Goal: Task Accomplishment & Management: Use online tool/utility

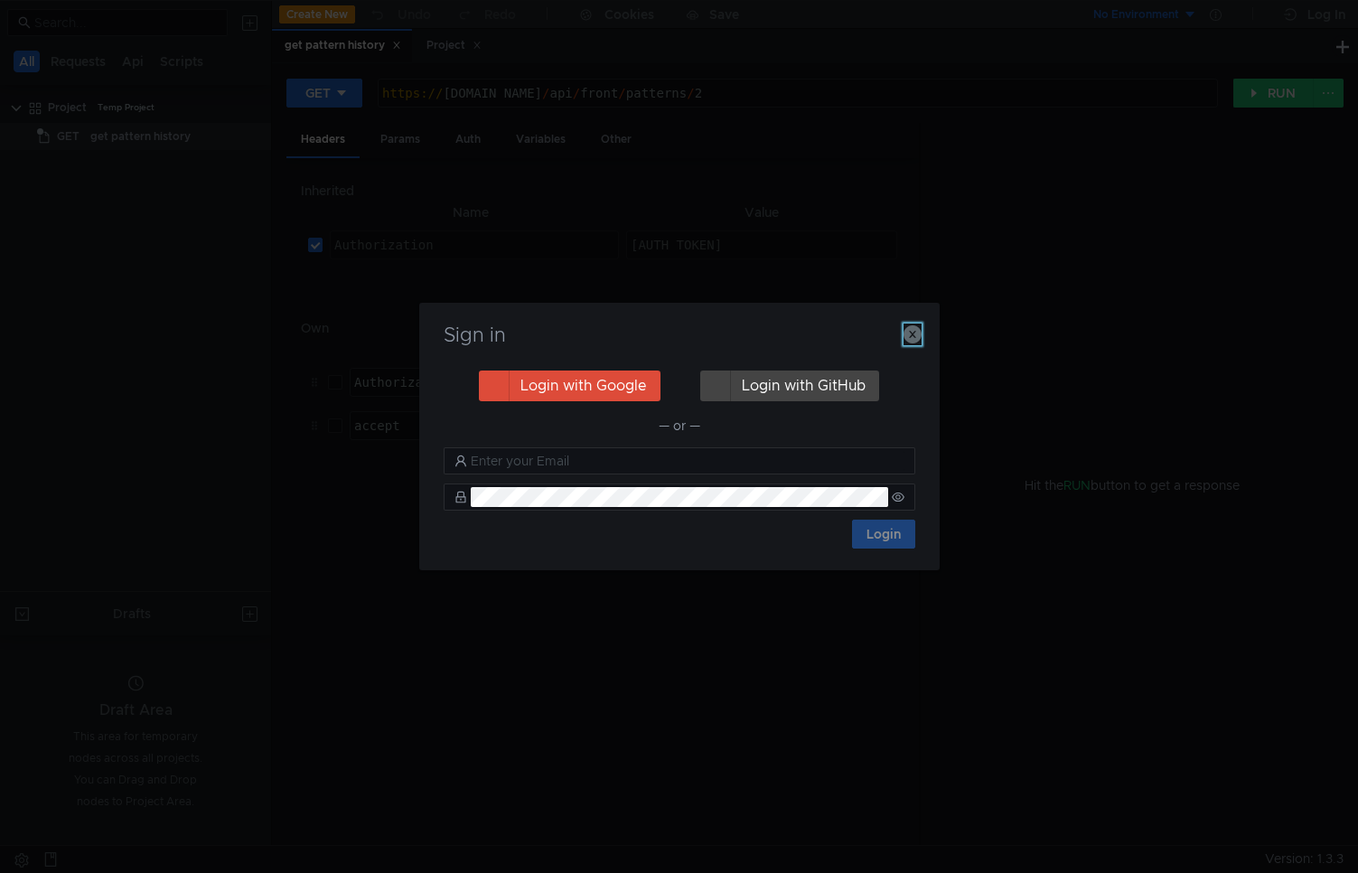
click at [916, 338] on icon "button" at bounding box center [913, 334] width 18 height 18
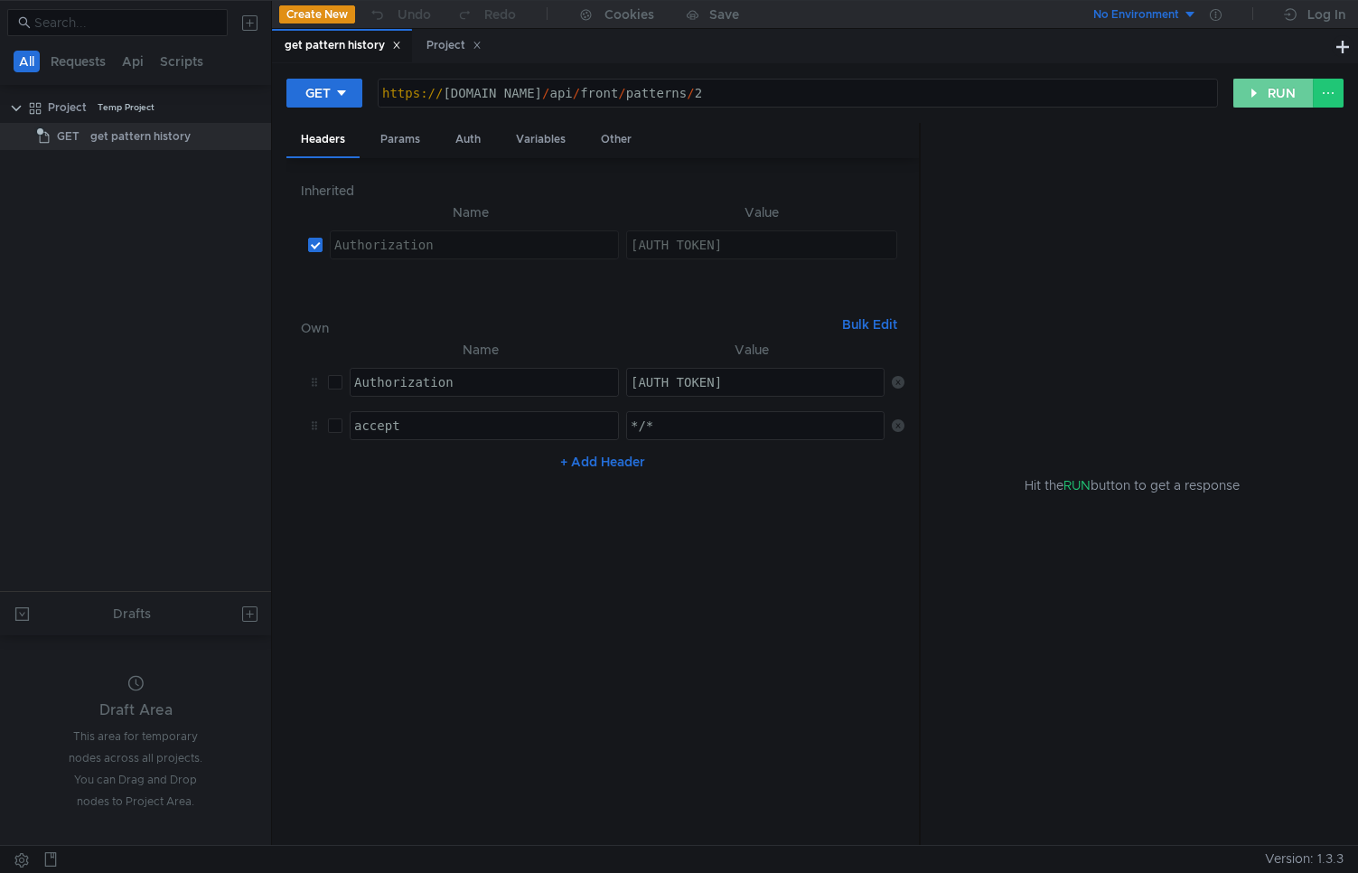
click at [1258, 101] on button "RUN" at bounding box center [1274, 93] width 80 height 29
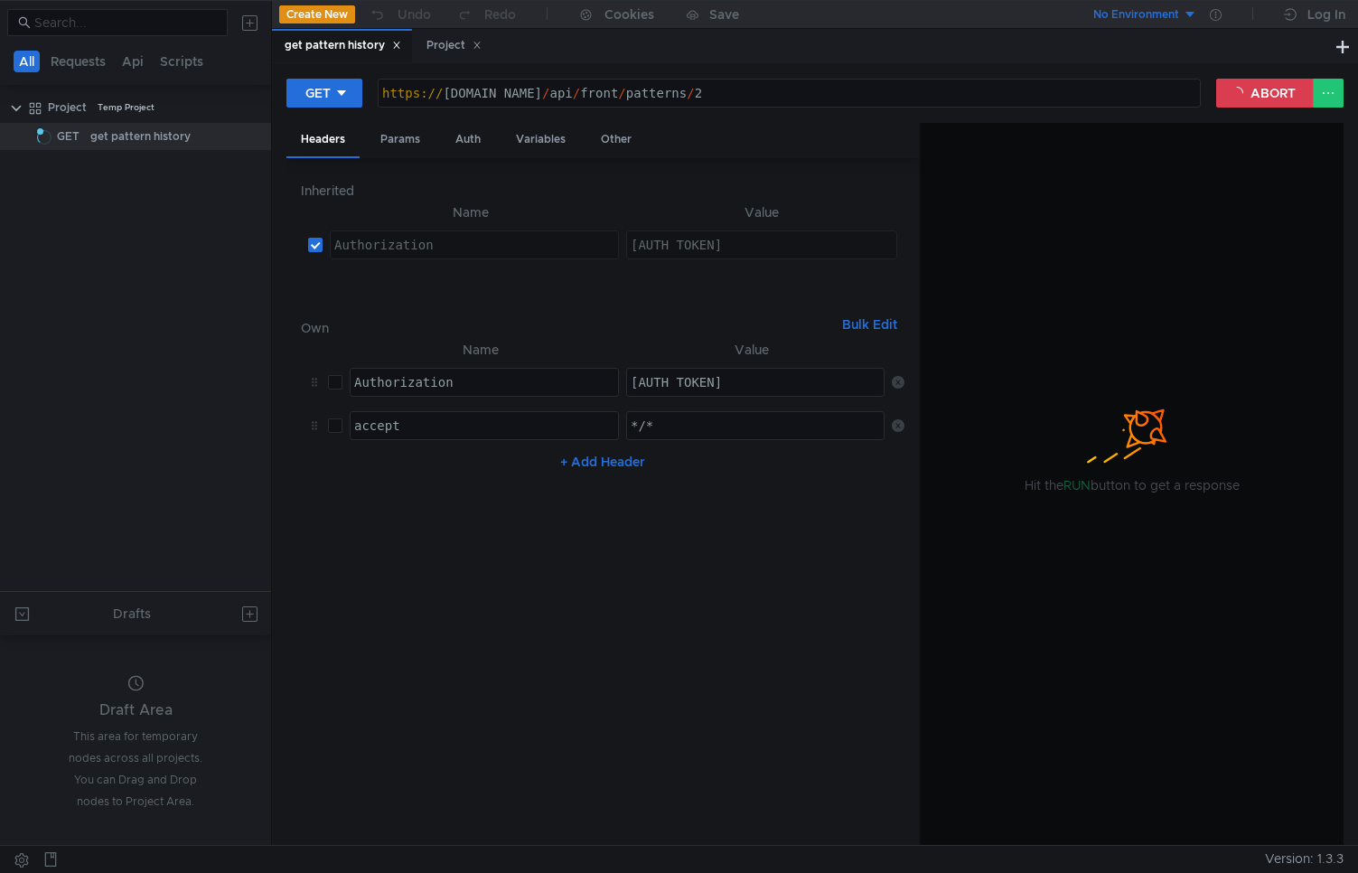
click at [1066, 426] on div at bounding box center [1132, 412] width 423 height 54
click at [337, 430] on input "checkbox" at bounding box center [335, 425] width 14 height 14
checkbox input "false"
click at [1114, 353] on div at bounding box center [1132, 485] width 423 height 724
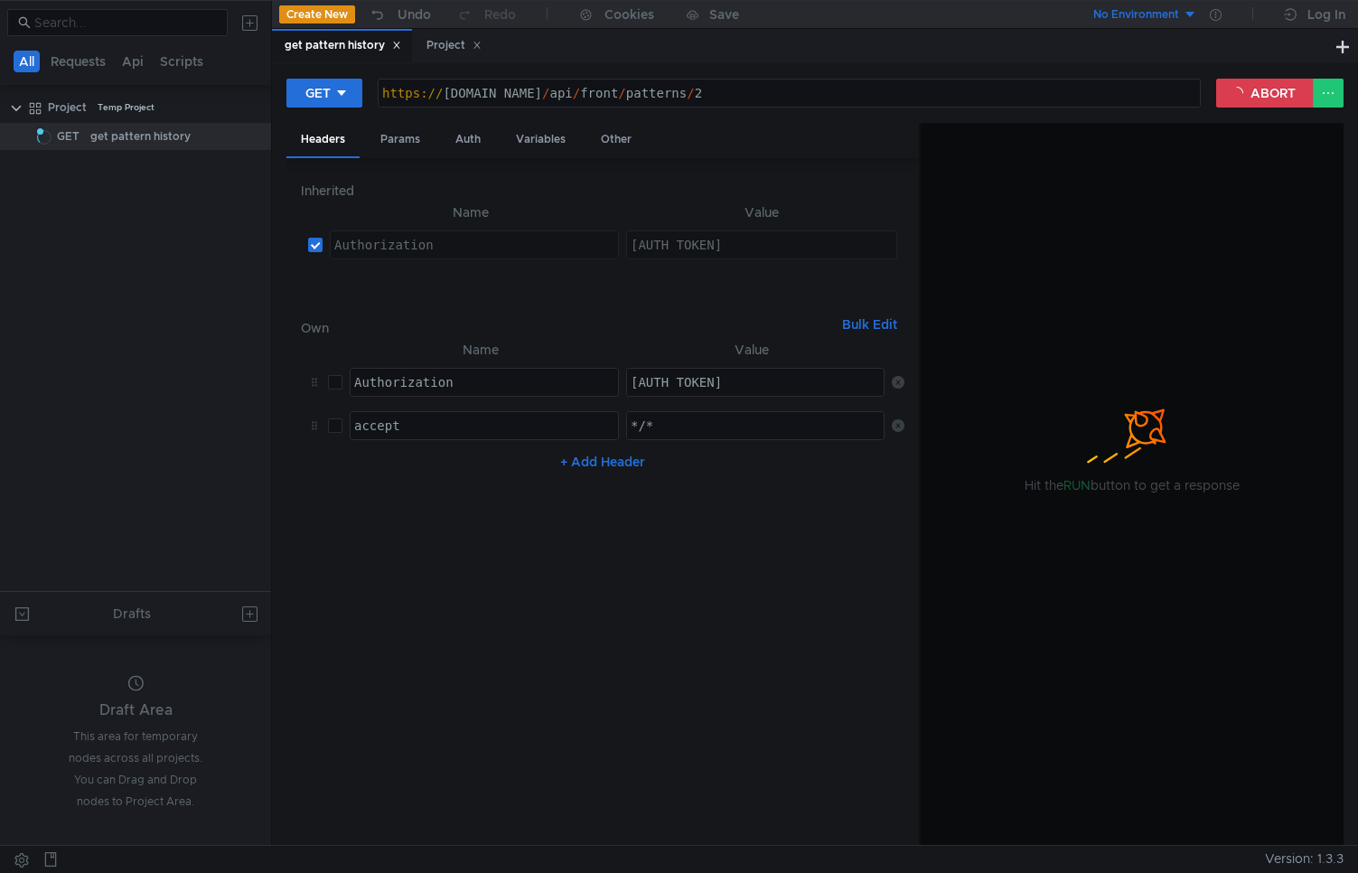
click at [1132, 14] on div "No Environment" at bounding box center [1136, 14] width 86 height 17
click at [23, 616] on div at bounding box center [679, 436] width 1358 height 873
click at [249, 134] on icon at bounding box center [253, 136] width 13 height 13
click at [307, 333] on app-tour-anchor "Show in explorer" at bounding box center [327, 324] width 101 height 22
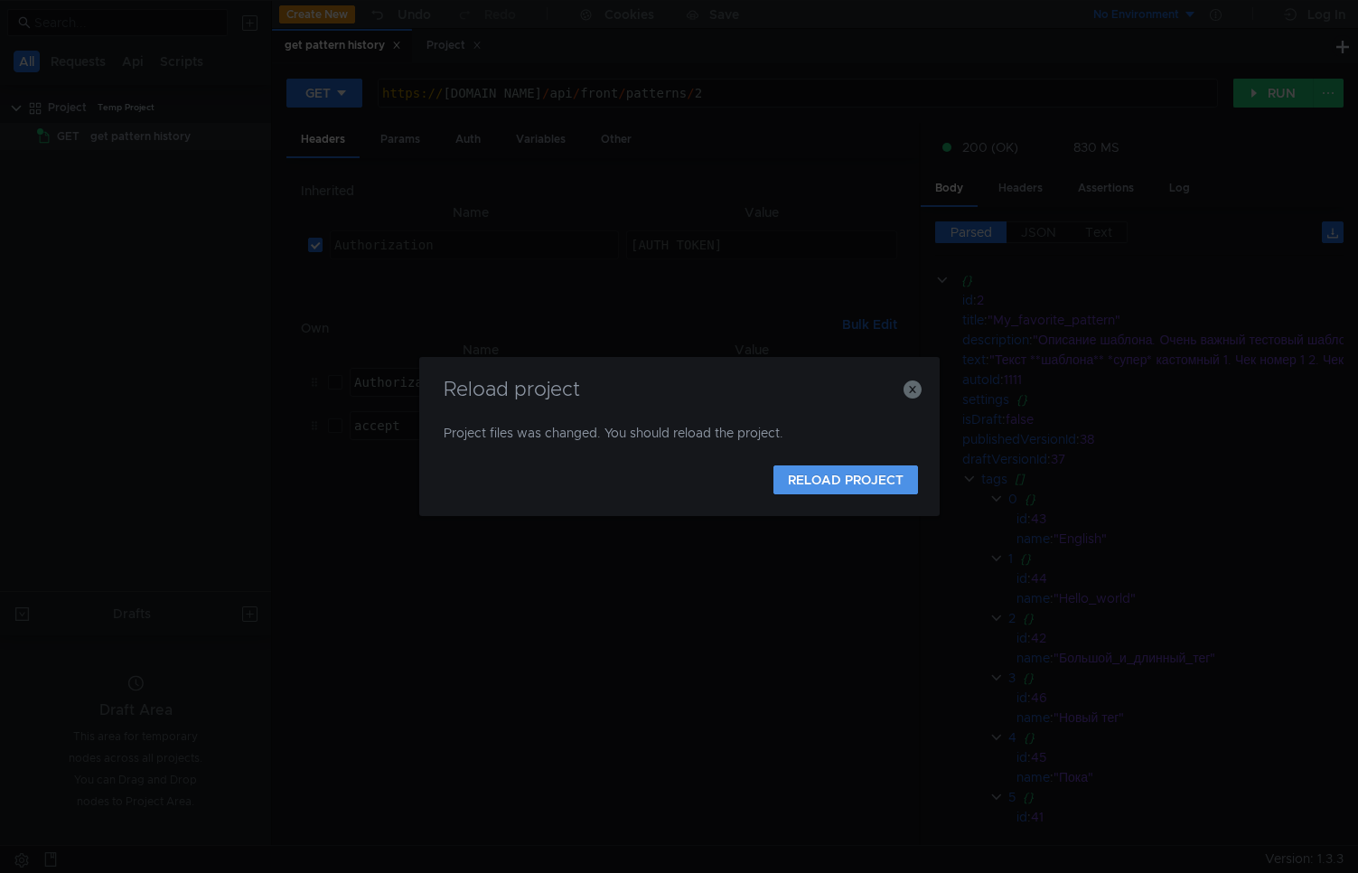
click at [856, 478] on button "RELOAD PROJECT" at bounding box center [846, 479] width 145 height 29
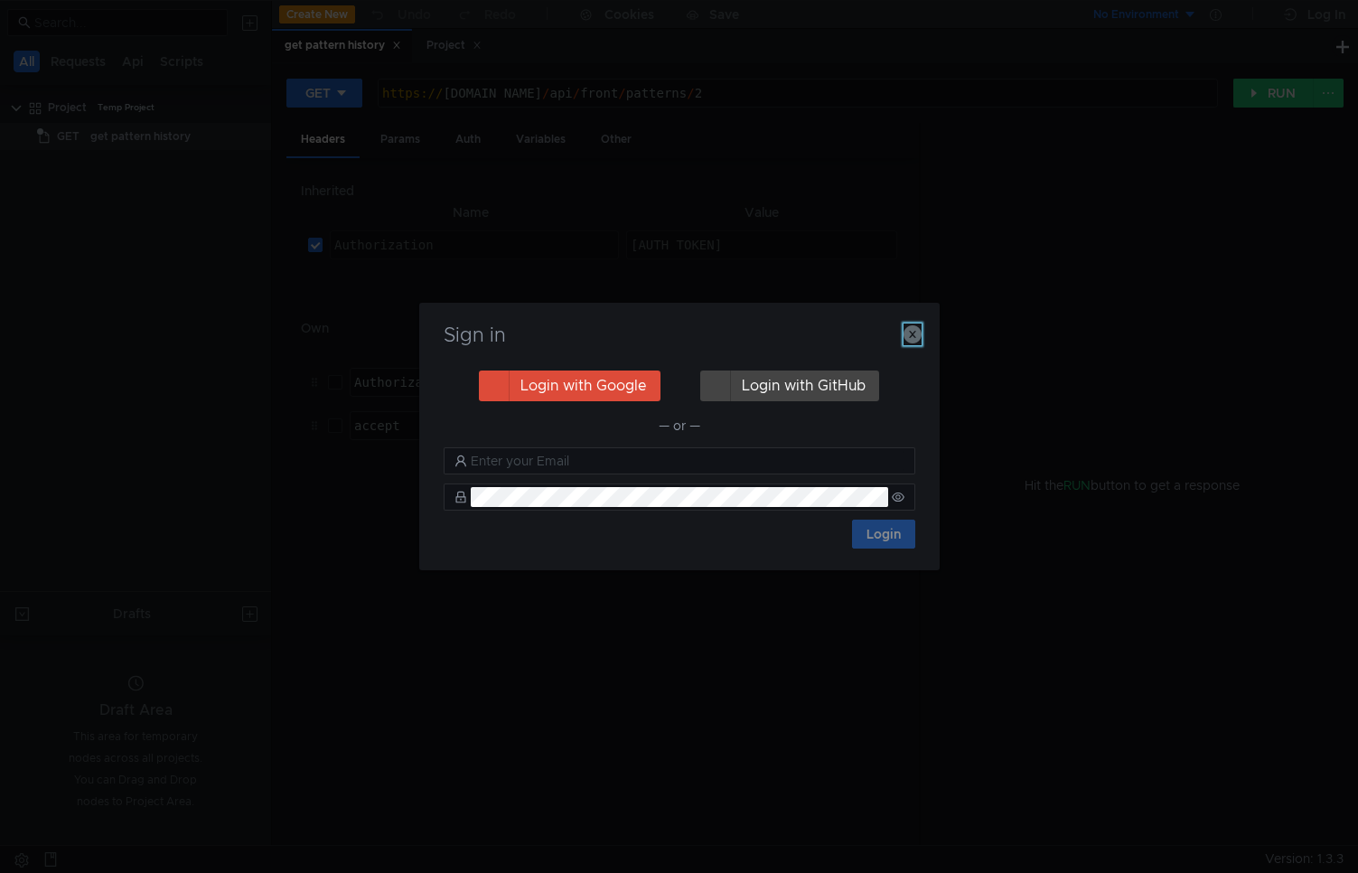
click at [913, 332] on icon "button" at bounding box center [913, 334] width 18 height 18
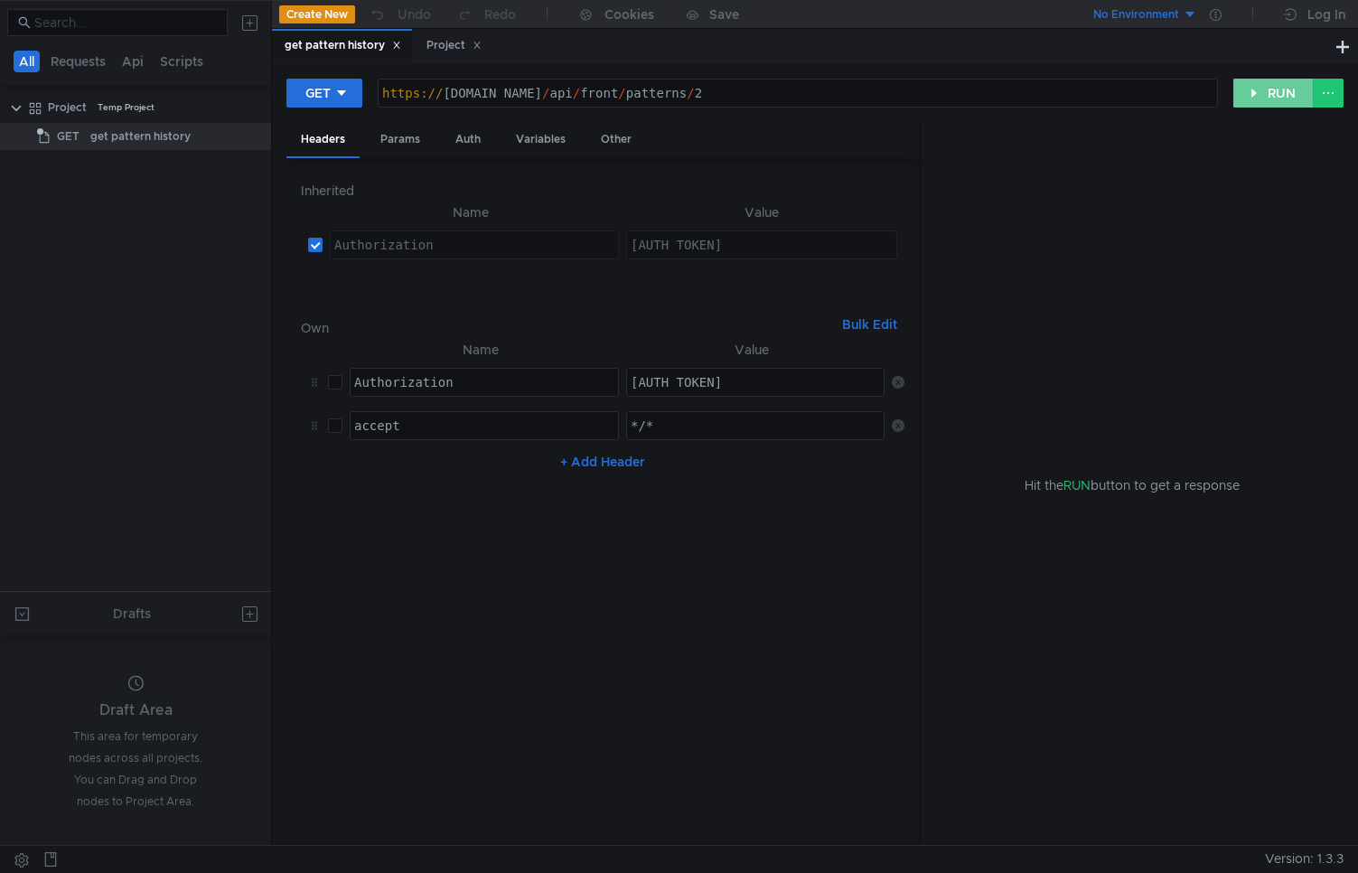
click at [1248, 102] on button "RUN" at bounding box center [1274, 93] width 80 height 29
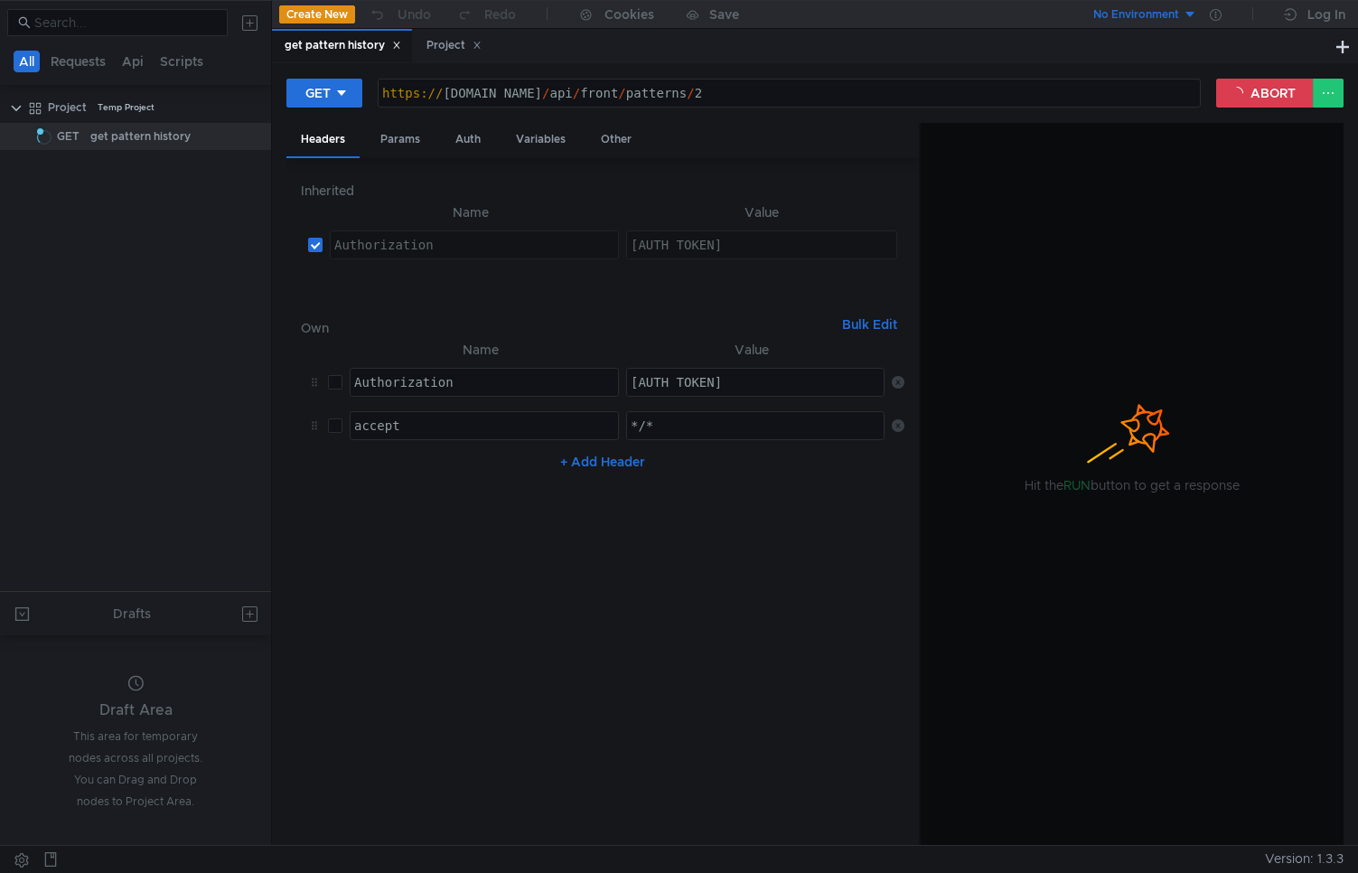
click at [834, 101] on div "https:// [DOMAIN_NAME] / api / front / patterns / 2" at bounding box center [789, 107] width 821 height 43
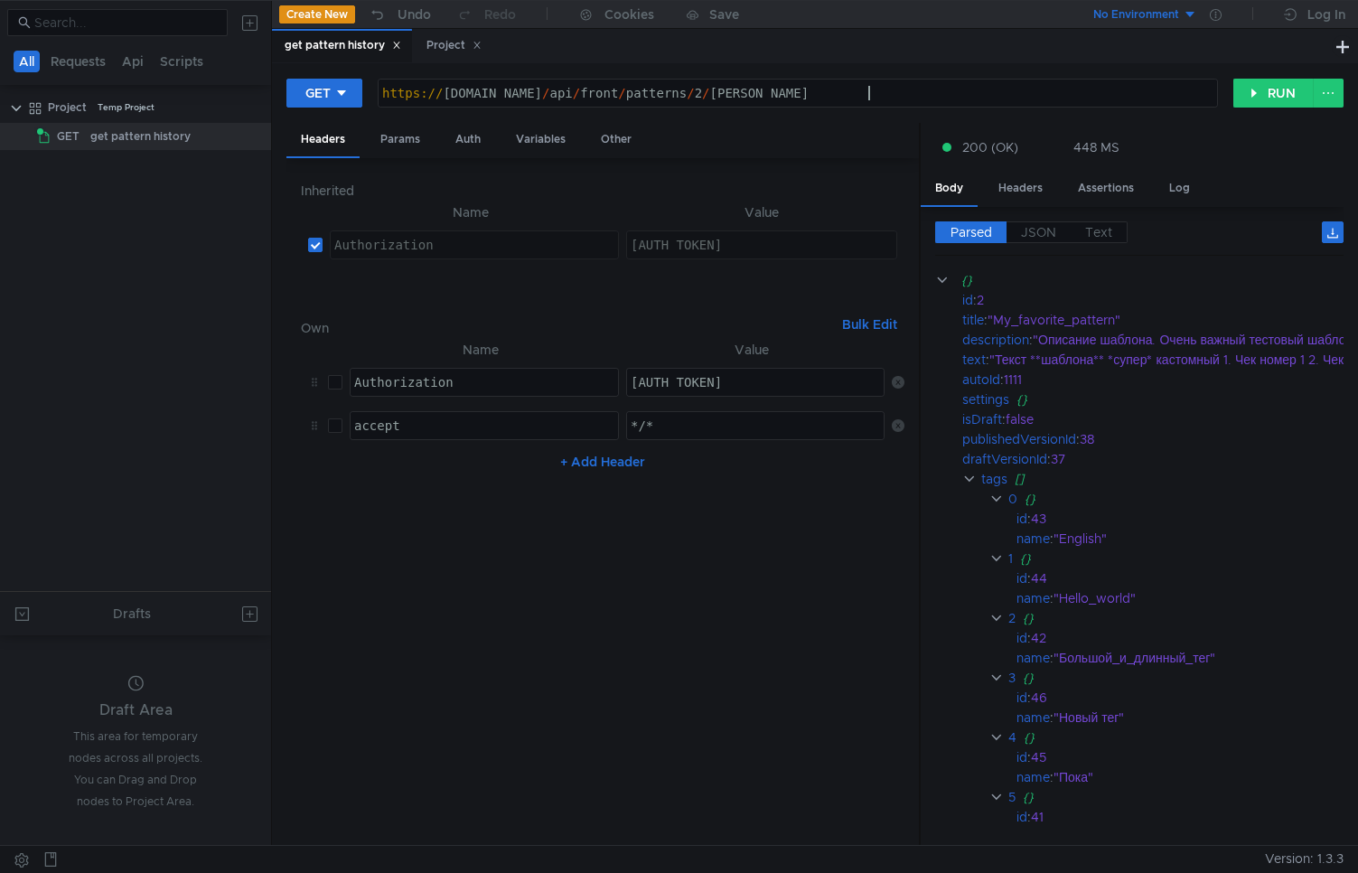
scroll to position [0, 34]
type textarea "[URL][DOMAIN_NAME]"
click at [22, 853] on button at bounding box center [21, 859] width 29 height 27
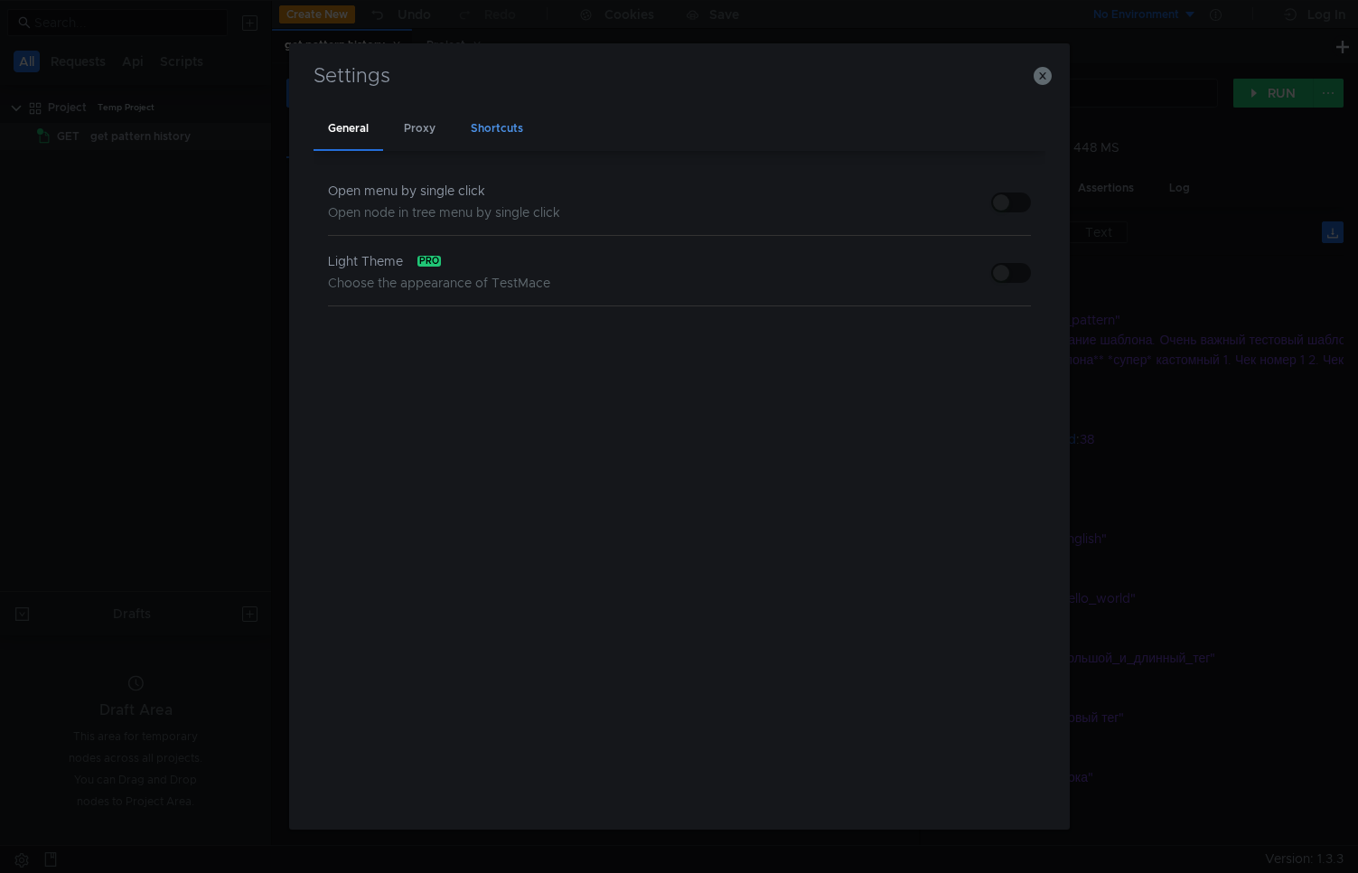
click at [503, 111] on div "Shortcuts" at bounding box center [496, 129] width 81 height 42
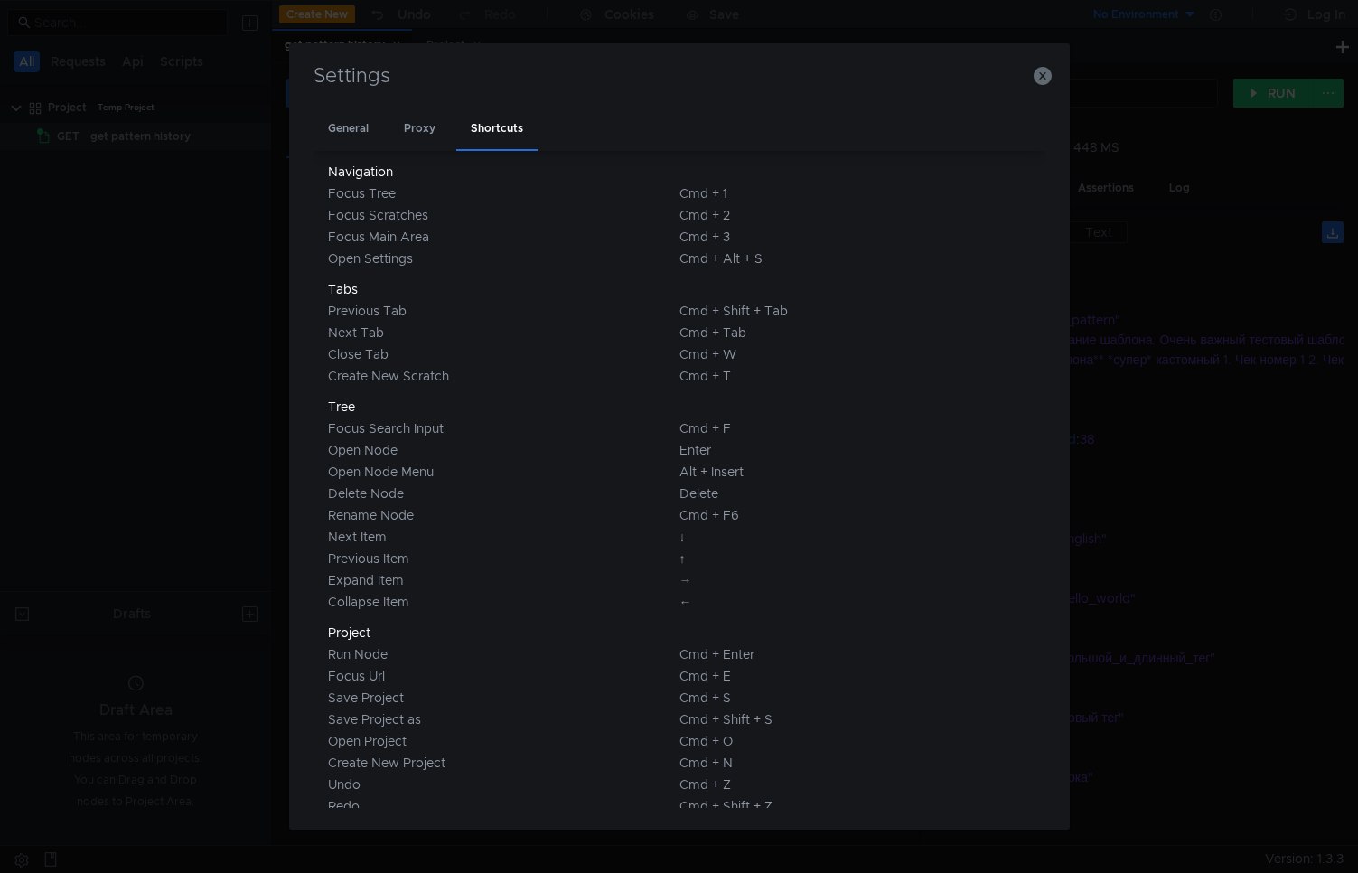
scroll to position [0, 0]
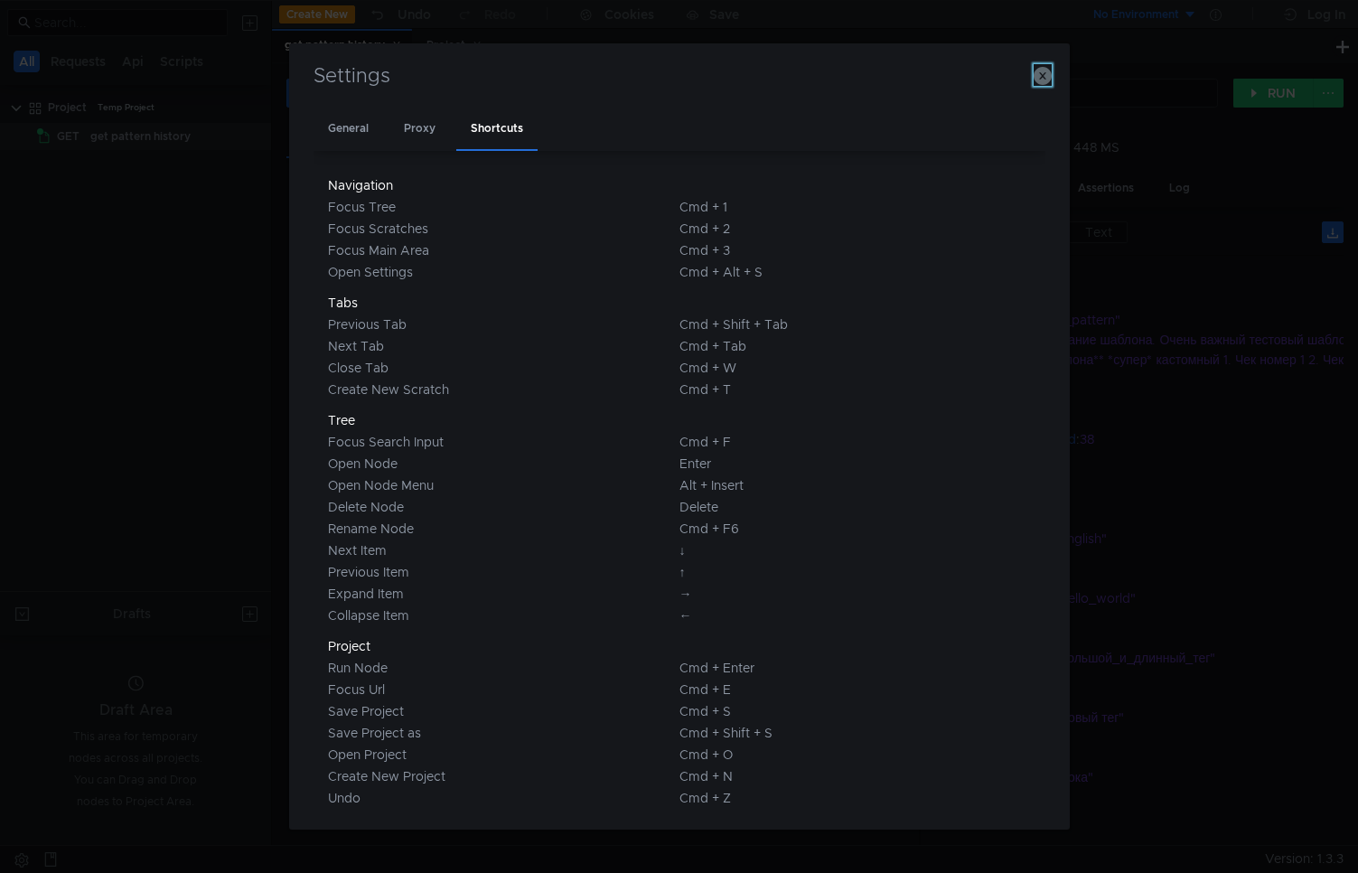
click at [1039, 70] on icon "button" at bounding box center [1043, 76] width 18 height 18
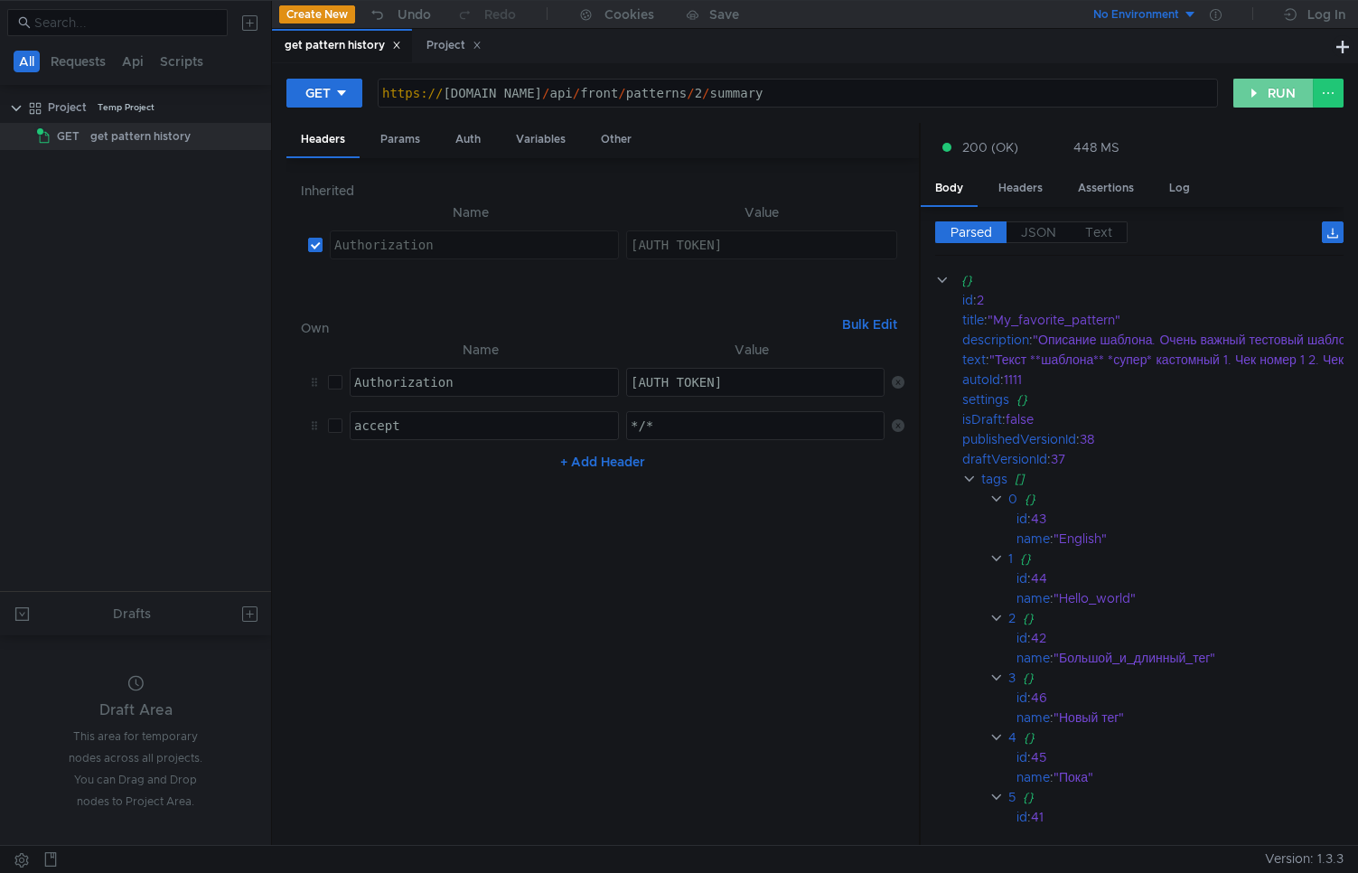
click at [1263, 100] on button "RUN" at bounding box center [1274, 93] width 80 height 29
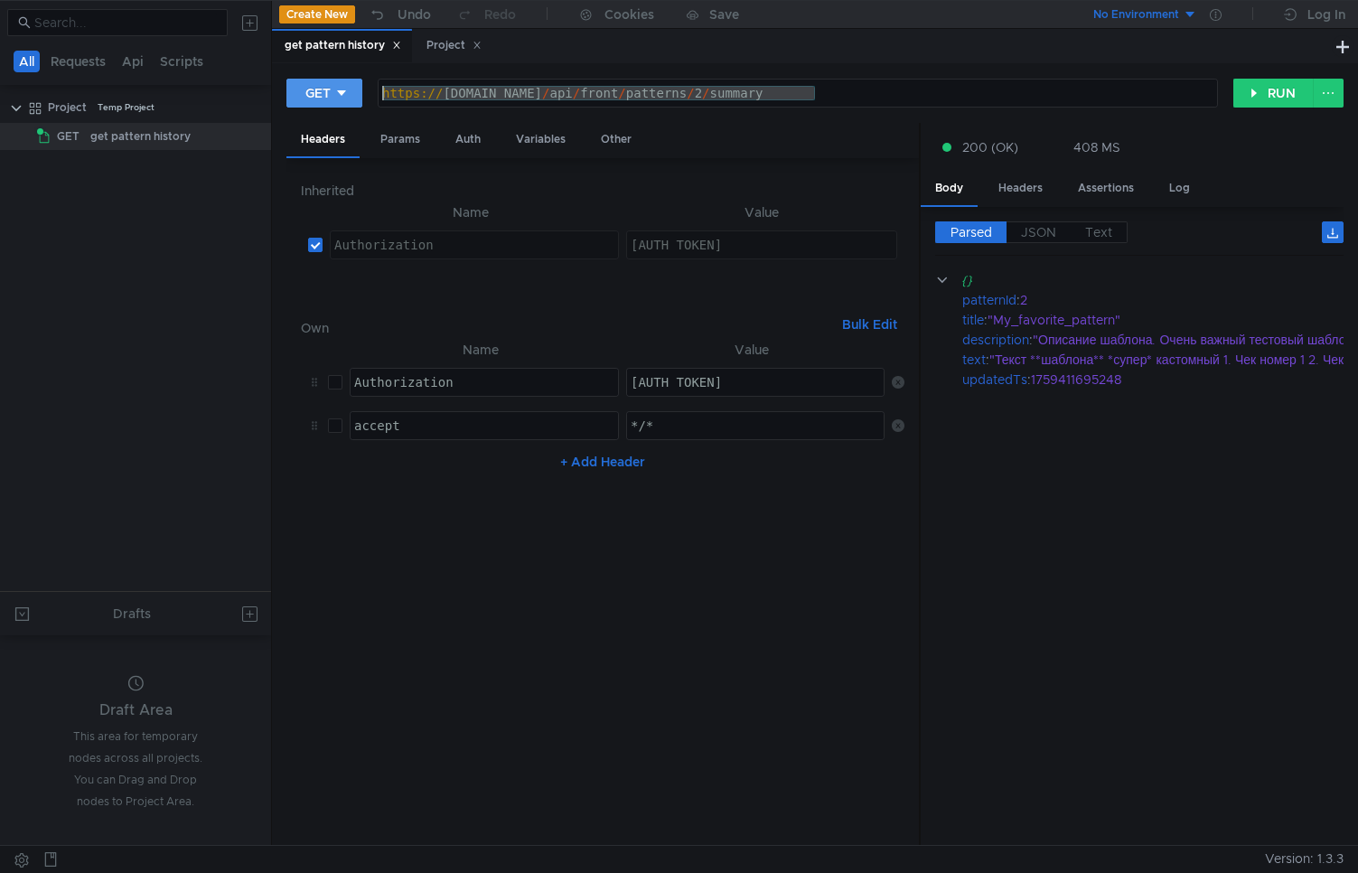
drag, startPoint x: 815, startPoint y: 91, endPoint x: 310, endPoint y: 89, distance: 505.2
click at [310, 89] on div "GET [URL][DOMAIN_NAME] https:// [DOMAIN_NAME] / api / front / patterns / 2 / su…" at bounding box center [759, 93] width 947 height 31
type textarea "[AUTH_TOKEN]"
click at [656, 382] on div "[AUTH_TOKEN]" at bounding box center [858, 396] width 463 height 43
